Goal: Find specific page/section: Find specific page/section

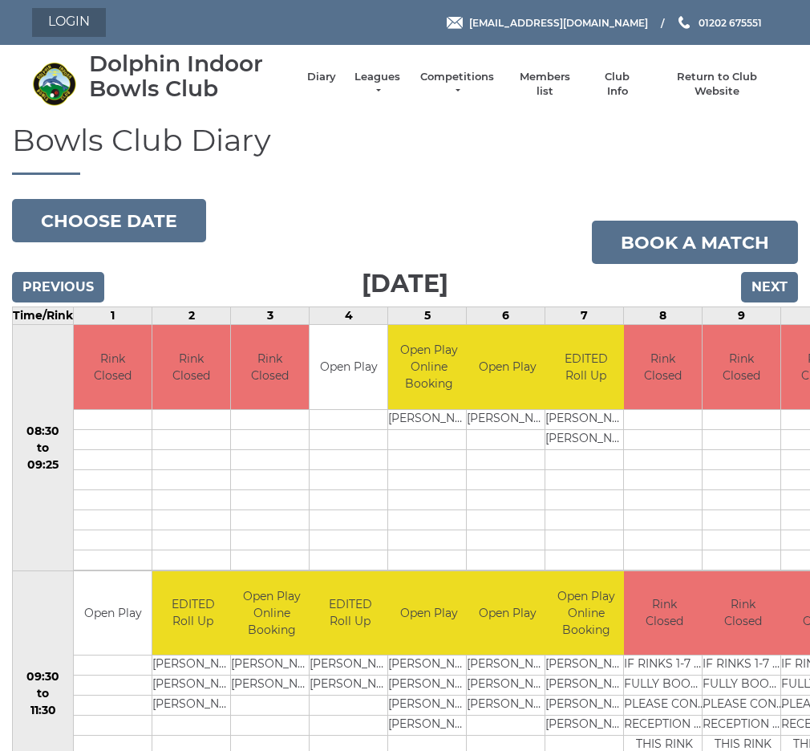
click at [79, 33] on link "Login" at bounding box center [69, 22] width 74 height 29
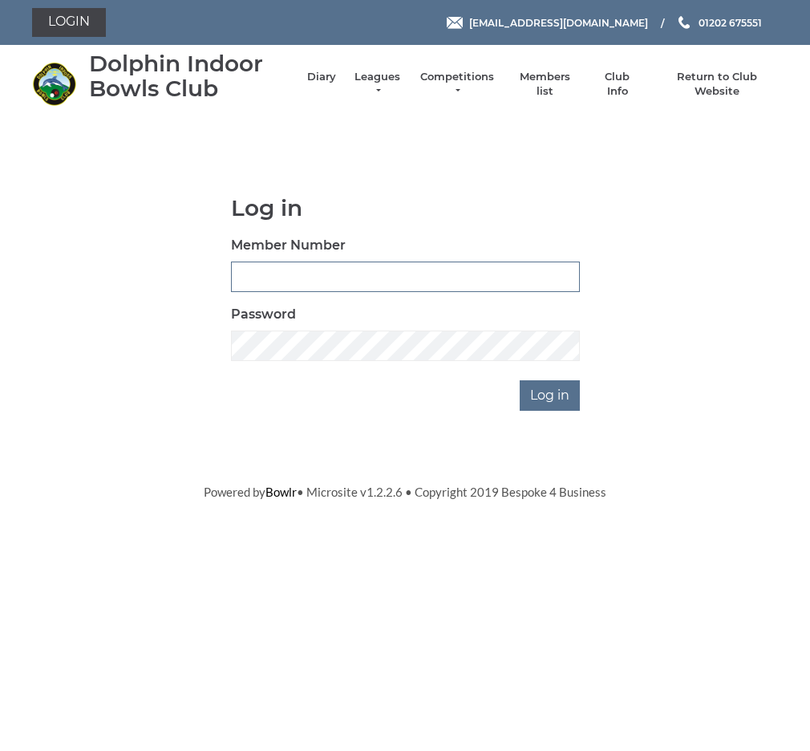
type input "3859"
click at [559, 395] on input "Log in" at bounding box center [550, 395] width 60 height 30
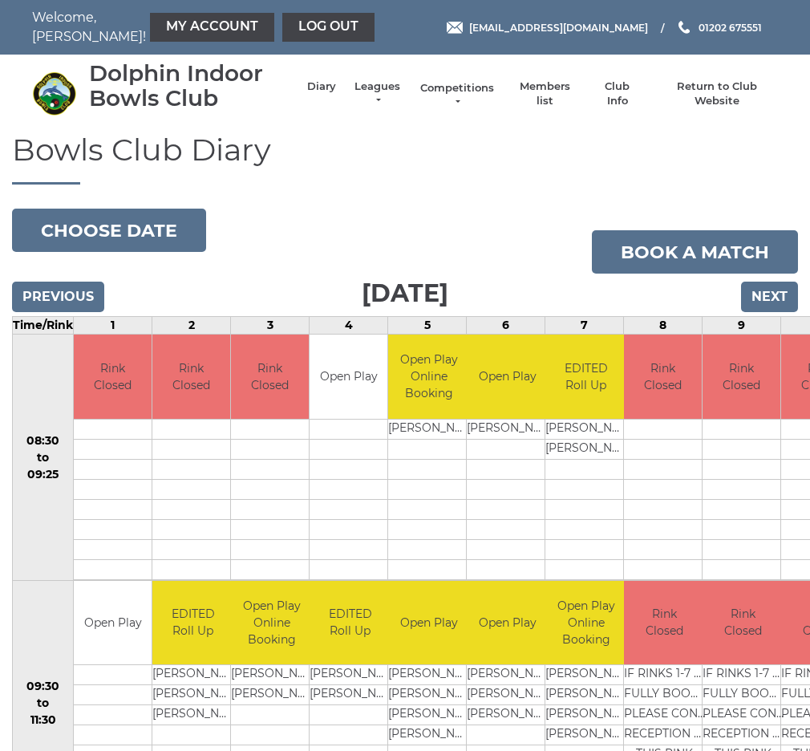
click at [464, 92] on link "Competitions" at bounding box center [457, 95] width 77 height 29
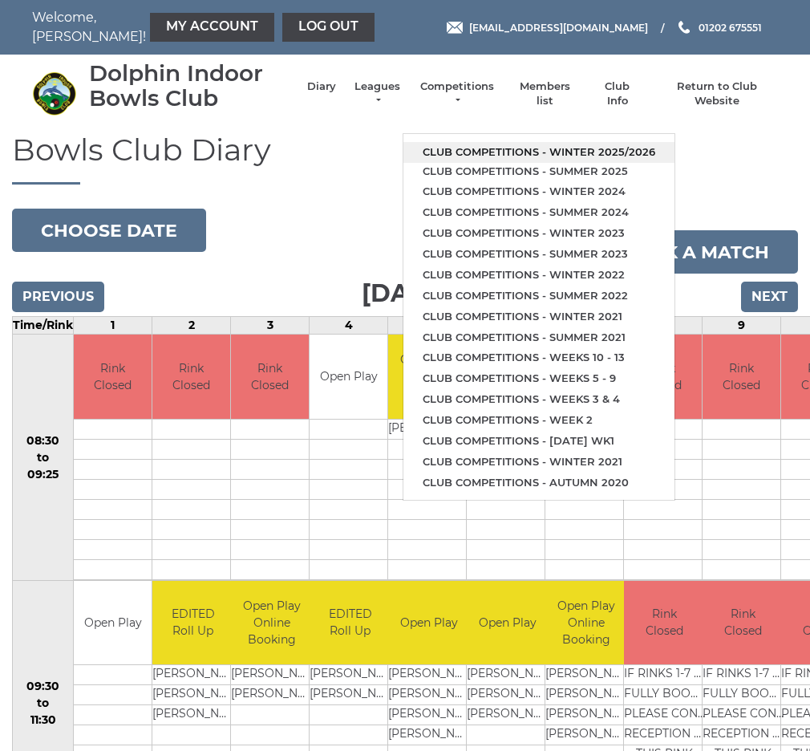
click at [510, 142] on link "Club competitions - Winter 2025/2026" at bounding box center [538, 152] width 271 height 21
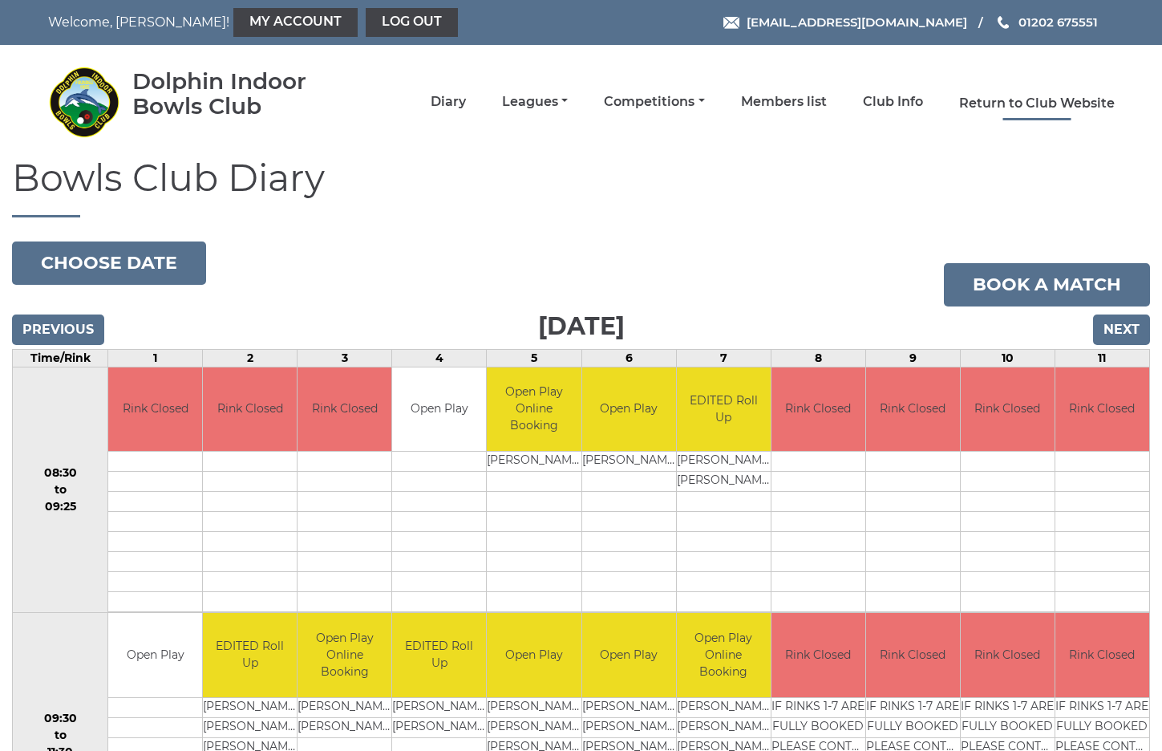
click at [809, 99] on link "Return to Club Website" at bounding box center [1037, 104] width 156 height 18
